Goal: Information Seeking & Learning: Learn about a topic

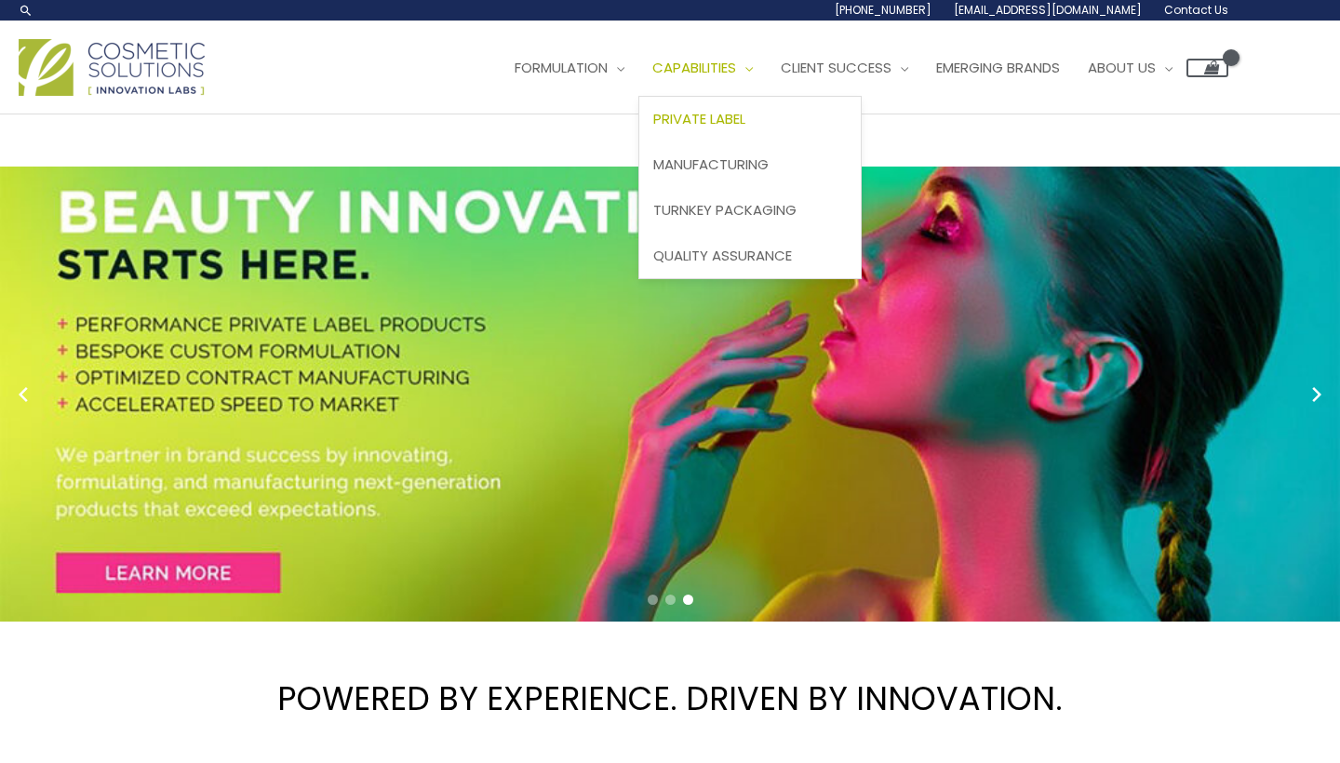
click at [708, 114] on span "Private Label" at bounding box center [699, 119] width 92 height 20
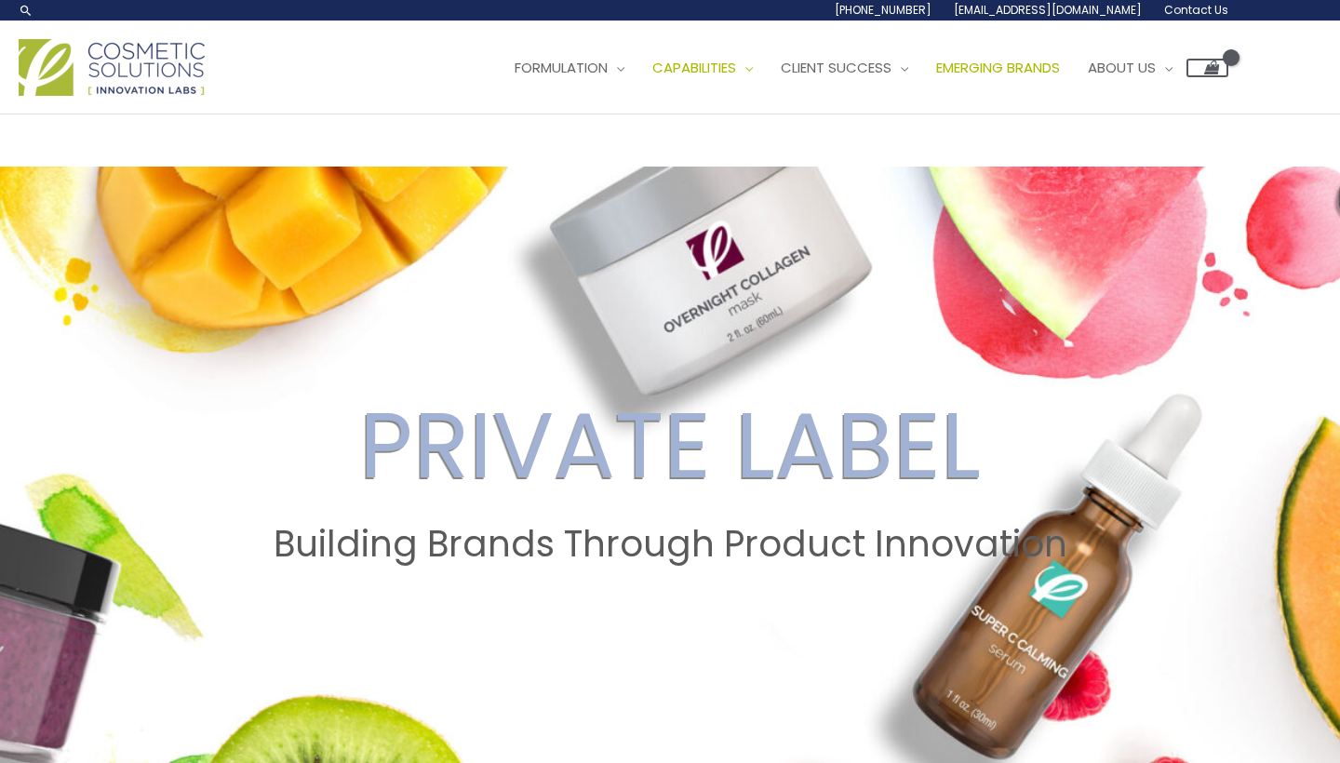
click at [1060, 58] on span "Emerging Brands" at bounding box center [998, 68] width 124 height 20
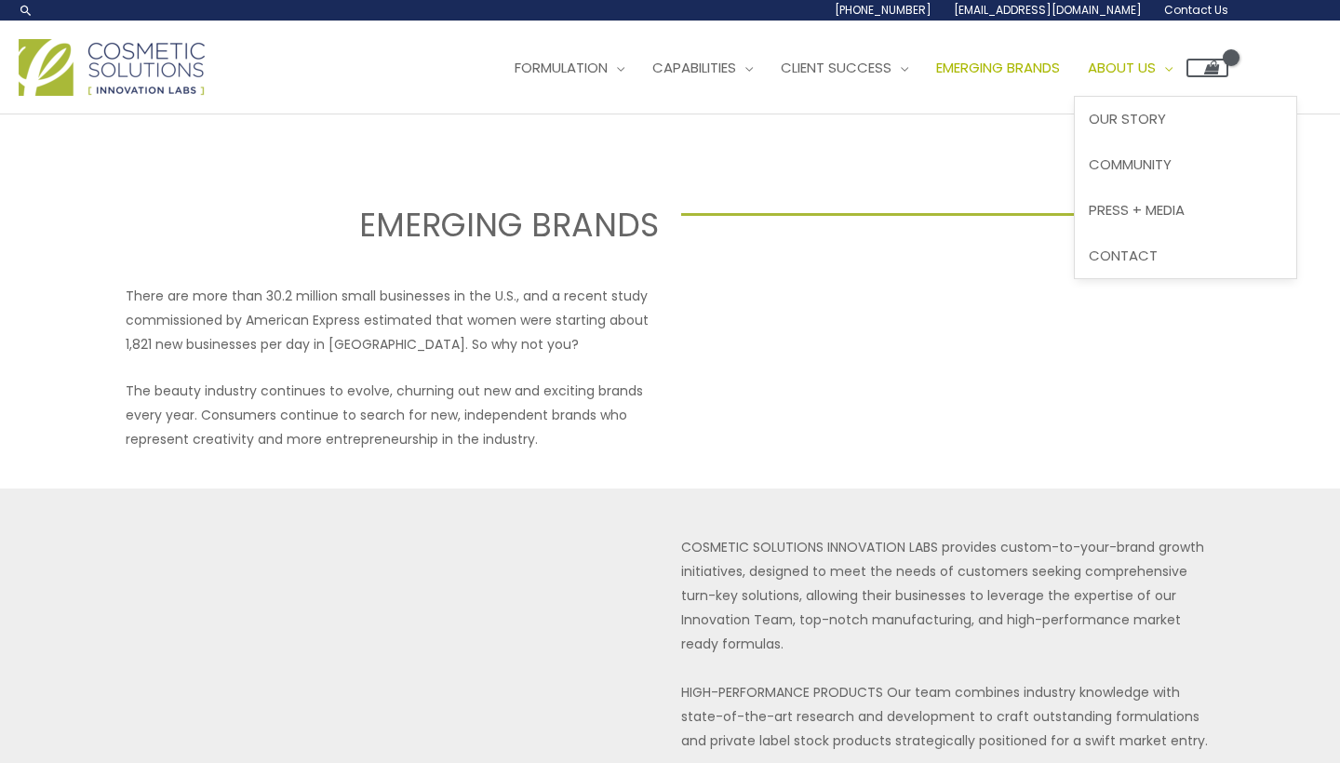
click at [1156, 73] on span "About Us" at bounding box center [1122, 68] width 68 height 20
